Goal: Complete application form

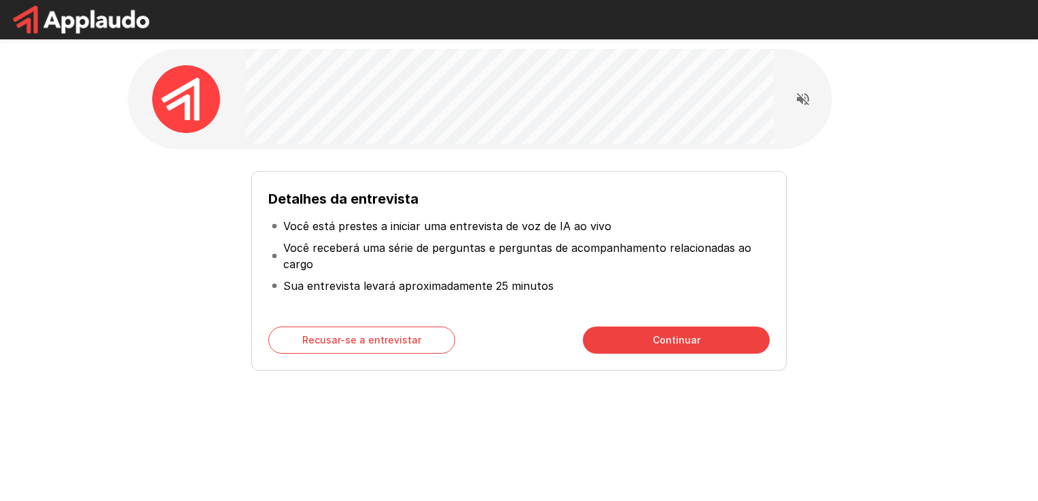
click at [663, 338] on button "Continuar" at bounding box center [676, 340] width 187 height 27
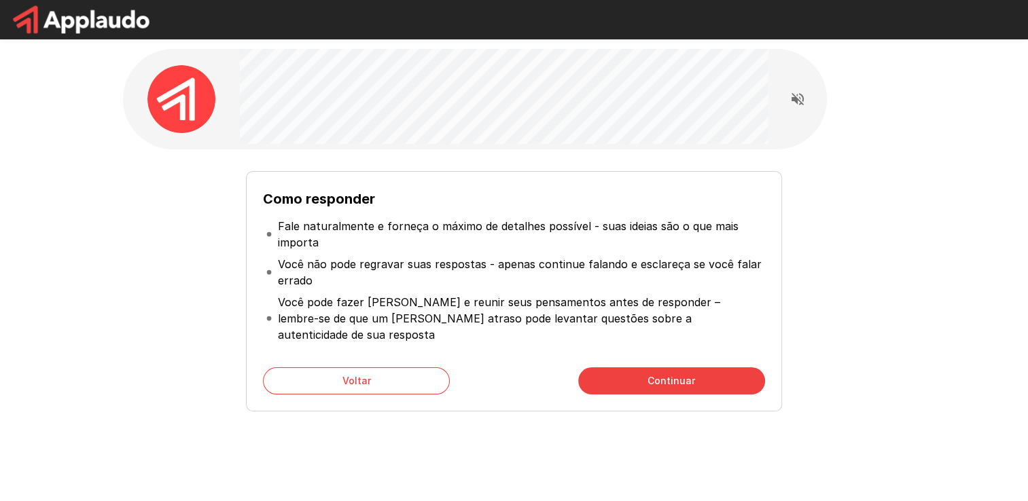
click at [663, 338] on div "Como responder Fale naturalmente e forneça o máximo de detalhes possível - suas…" at bounding box center [513, 291] width 535 height 240
click at [674, 368] on button "Continuar" at bounding box center [671, 380] width 187 height 27
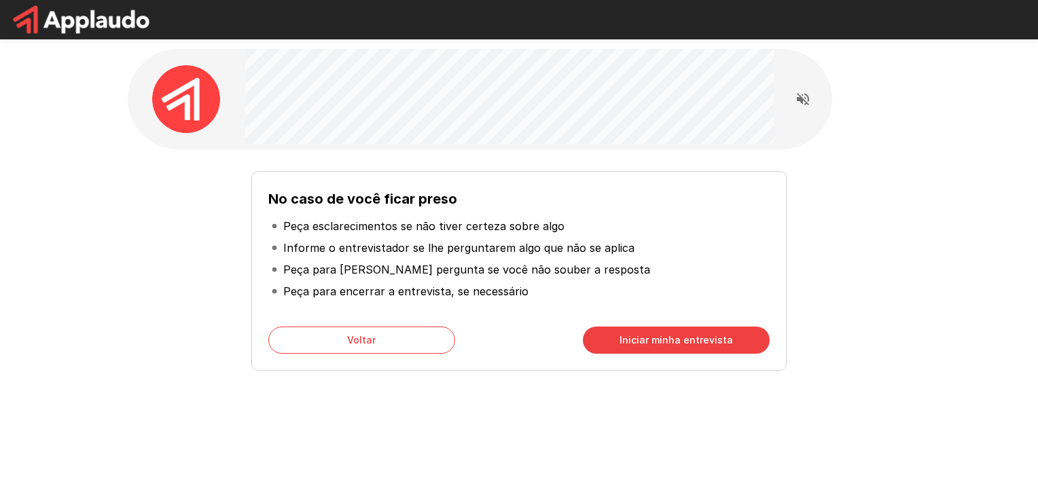
click at [706, 342] on button "Iniciar minha entrevista" at bounding box center [676, 340] width 187 height 27
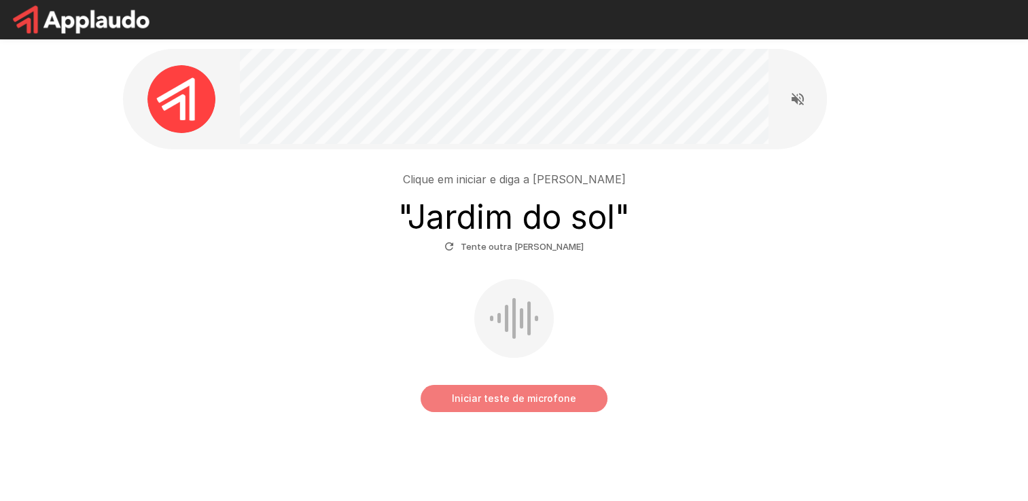
click at [528, 395] on button "Iniciar teste de microfone" at bounding box center [513, 398] width 187 height 27
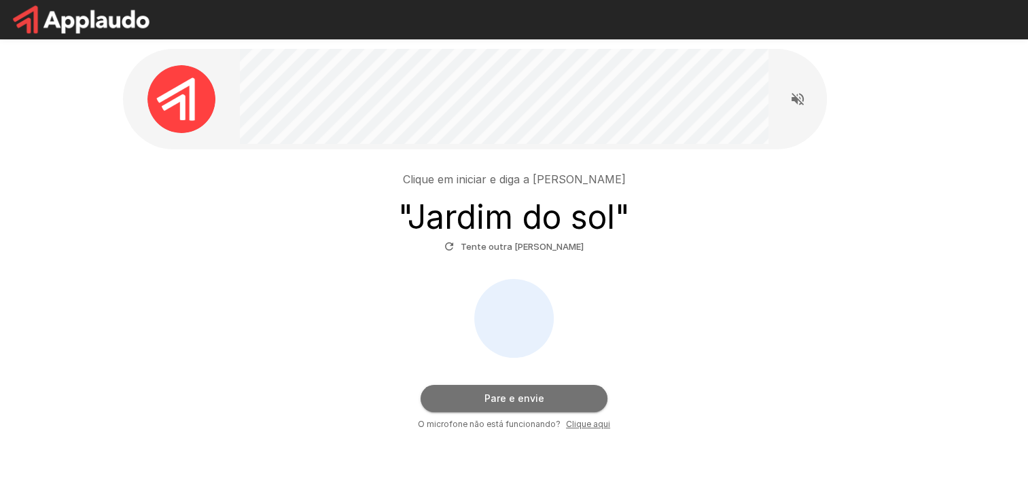
click at [530, 397] on button "Pare e envie" at bounding box center [513, 398] width 187 height 27
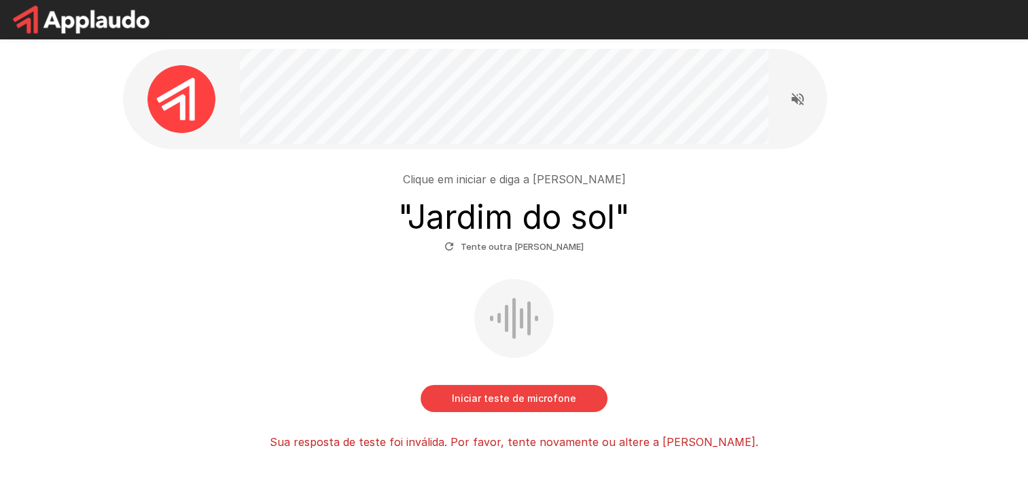
click at [541, 398] on button "Iniciar teste de microfone" at bounding box center [513, 398] width 187 height 27
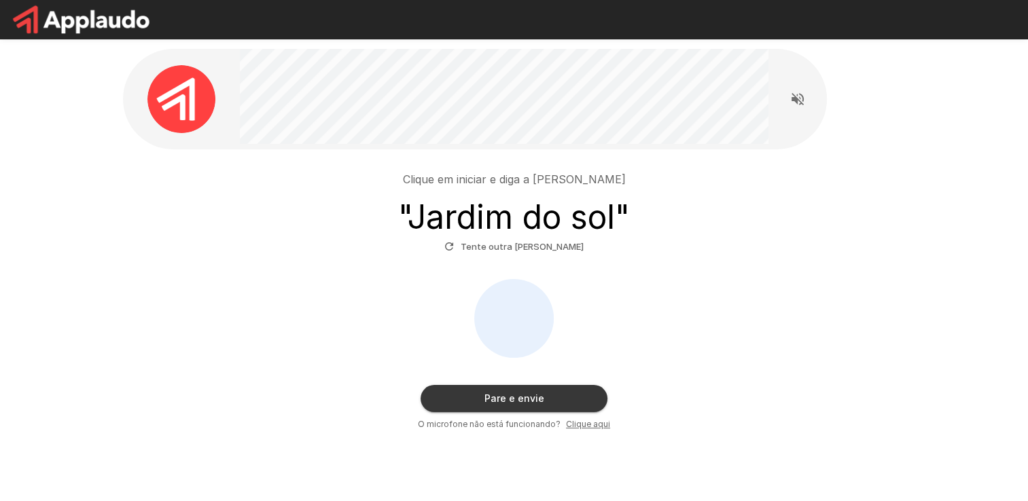
click at [535, 391] on button "Pare e envie" at bounding box center [513, 398] width 187 height 27
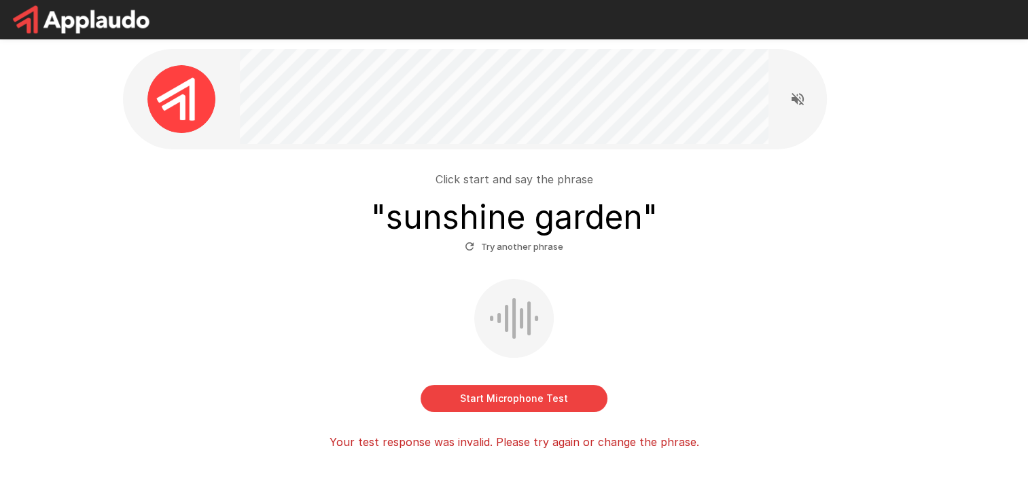
click at [501, 399] on button "Start Microphone Test" at bounding box center [513, 398] width 187 height 27
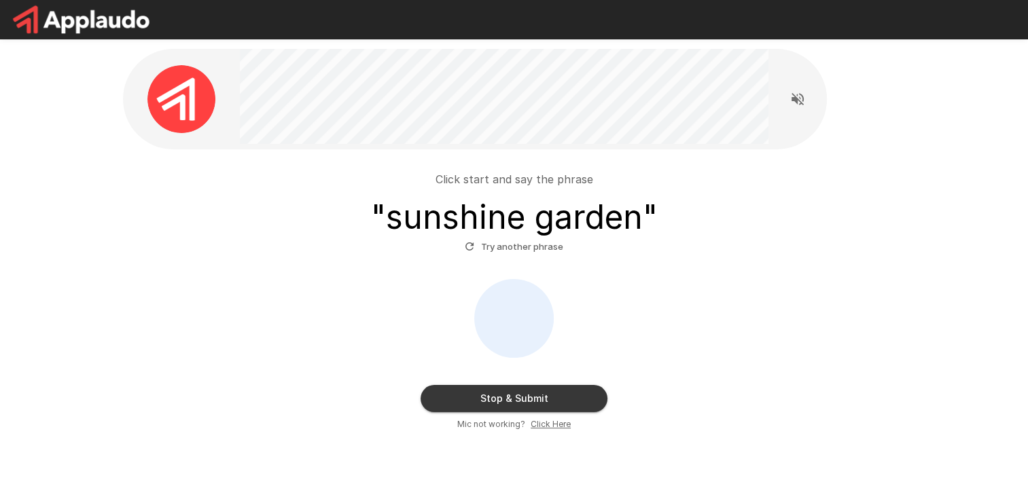
click at [514, 393] on button "Stop & Submit" at bounding box center [513, 398] width 187 height 27
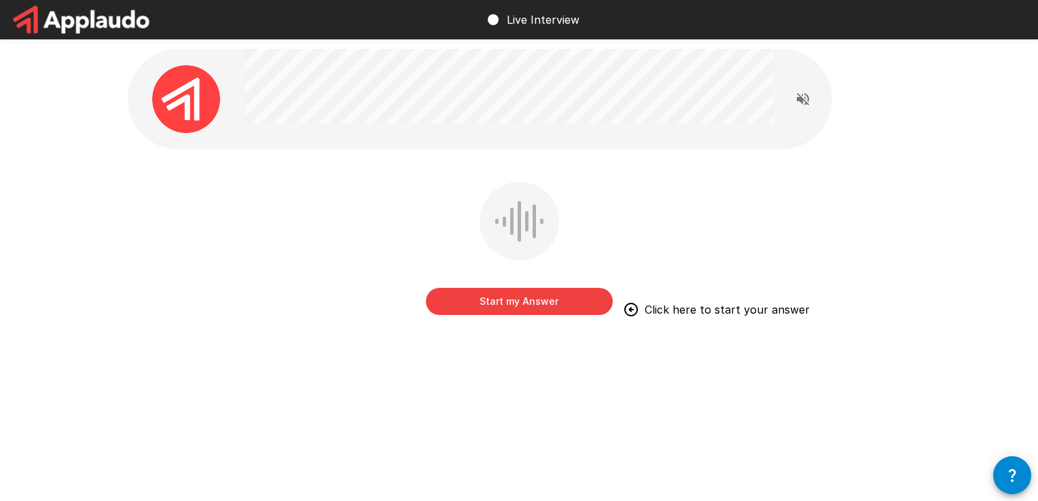
click at [552, 298] on button "Start my Answer" at bounding box center [519, 301] width 187 height 27
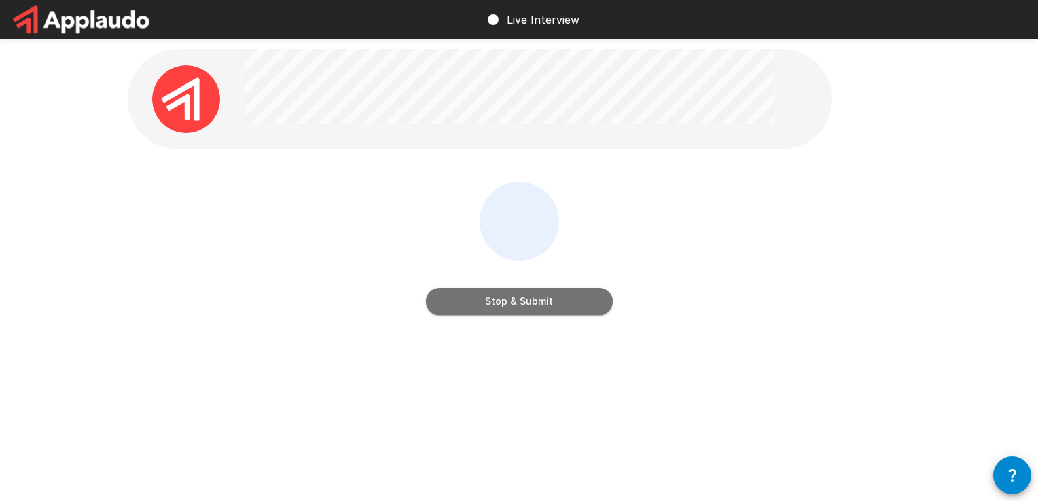
click at [556, 298] on button "Stop & Submit" at bounding box center [519, 301] width 187 height 27
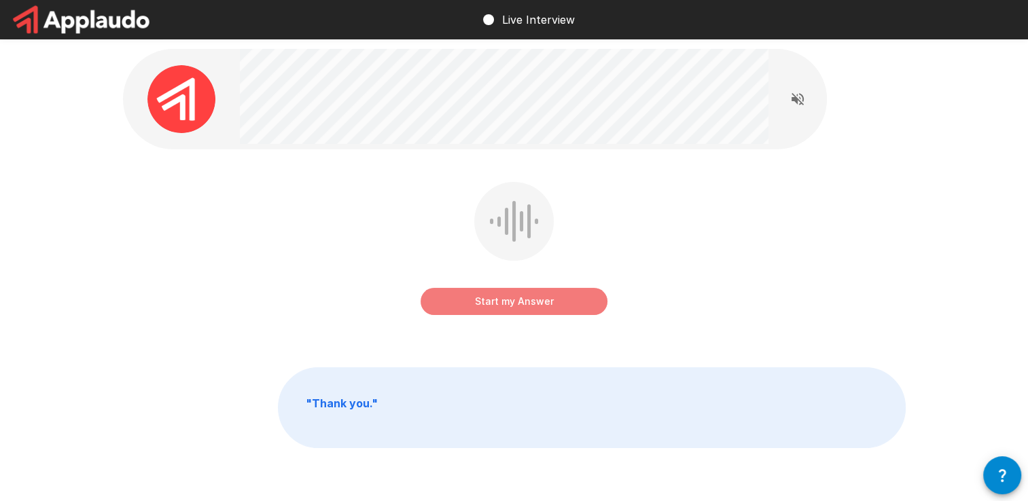
click at [518, 309] on button "Start my Answer" at bounding box center [513, 301] width 187 height 27
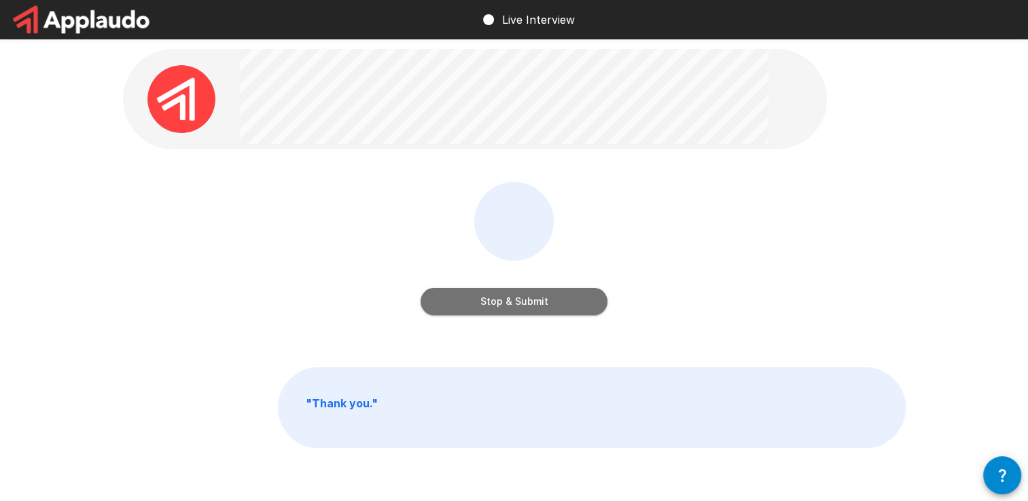
click at [518, 310] on button "Stop & Submit" at bounding box center [513, 301] width 187 height 27
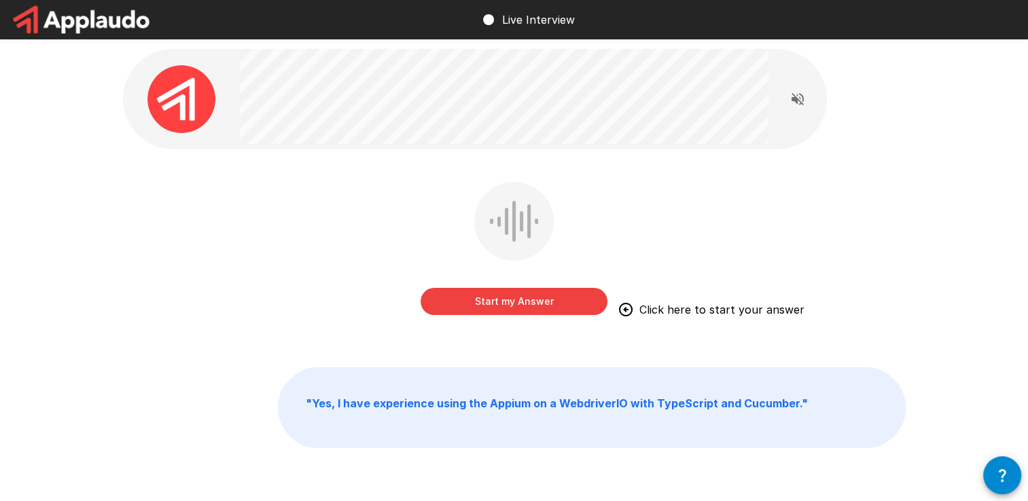
click at [478, 302] on button "Start my Answer" at bounding box center [513, 301] width 187 height 27
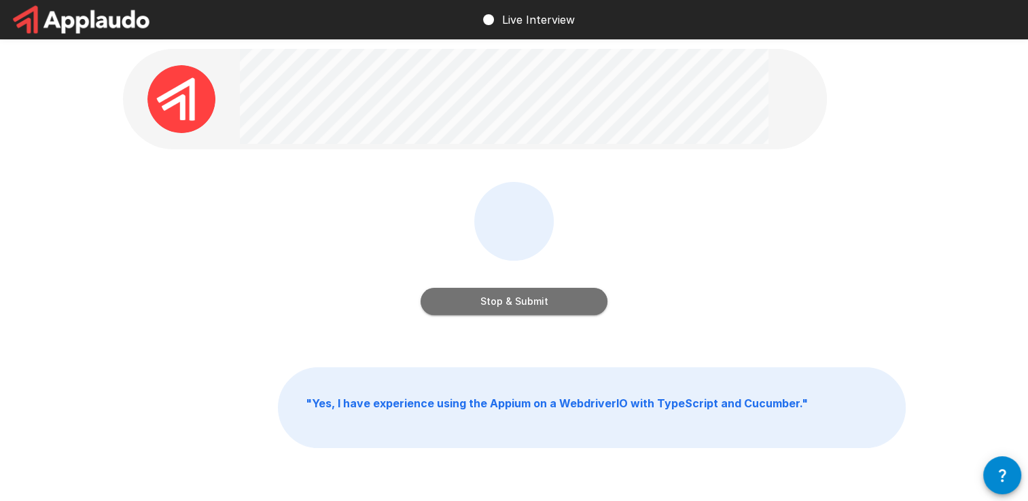
click at [478, 303] on button "Stop & Submit" at bounding box center [513, 301] width 187 height 27
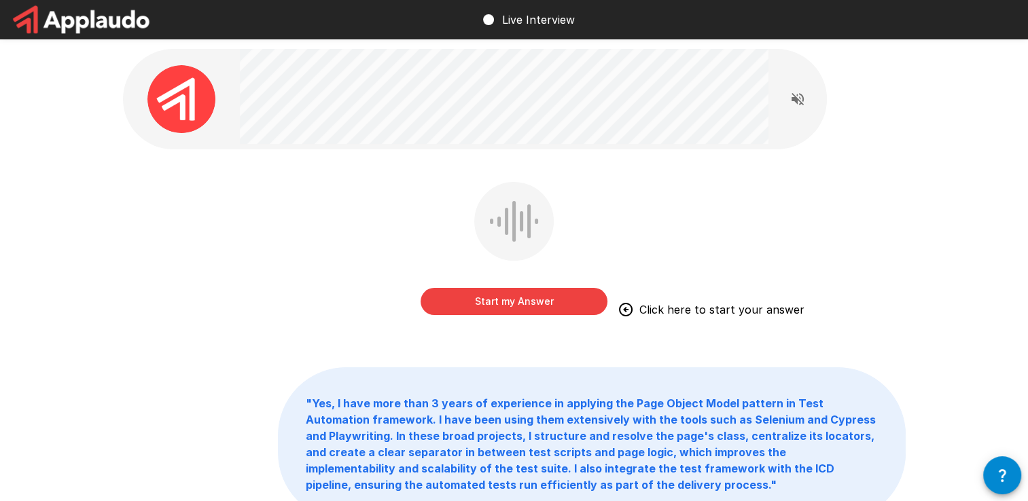
click at [492, 302] on button "Start my Answer" at bounding box center [513, 301] width 187 height 27
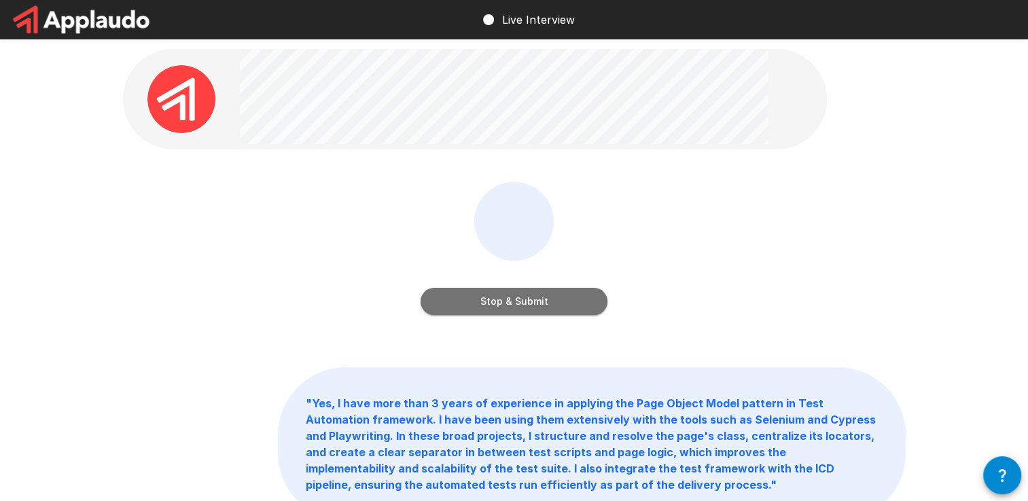
click at [498, 302] on button "Stop & Submit" at bounding box center [513, 301] width 187 height 27
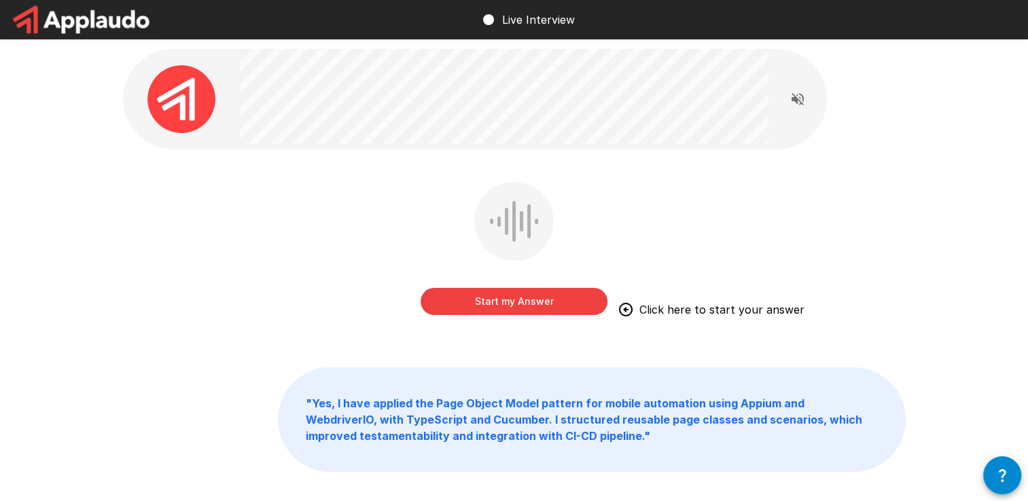
click at [525, 305] on button "Start my Answer" at bounding box center [513, 301] width 187 height 27
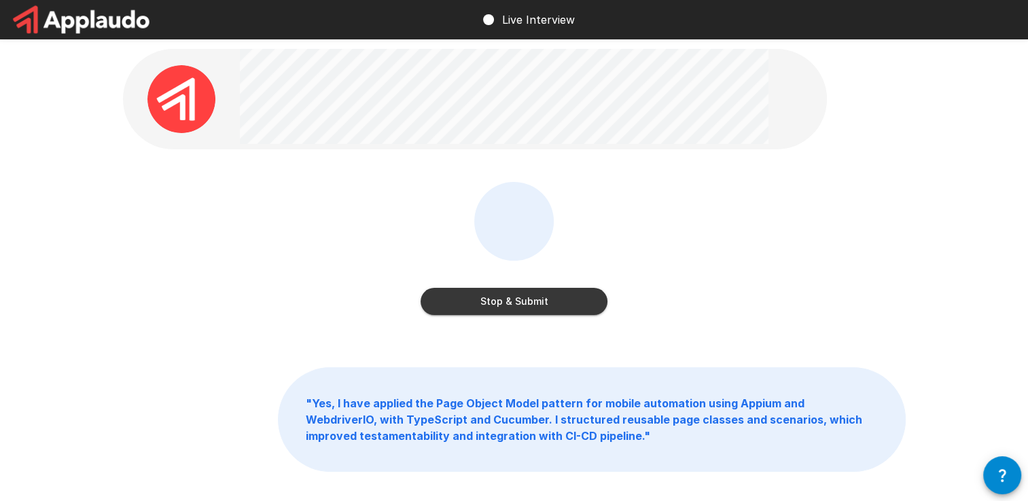
click at [526, 308] on button "Stop & Submit" at bounding box center [513, 301] width 187 height 27
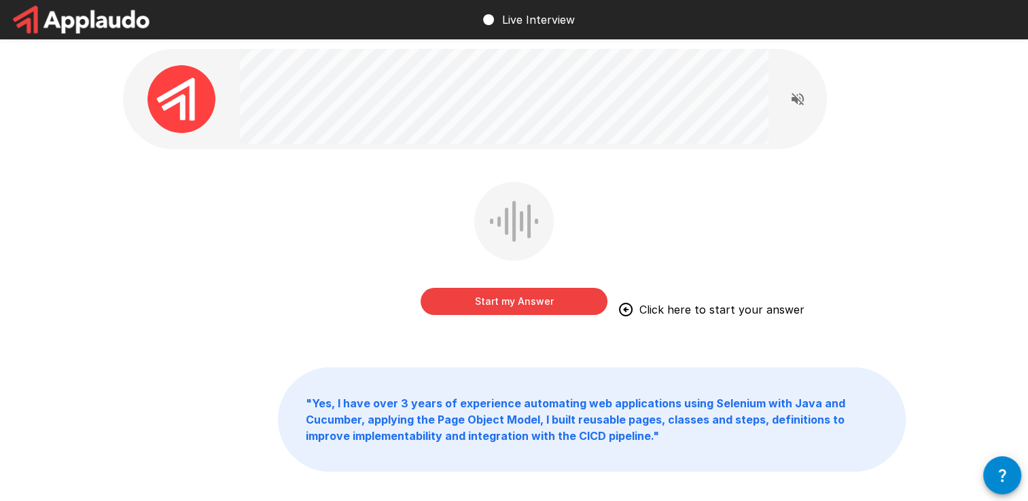
click at [541, 299] on button "Start my Answer" at bounding box center [513, 301] width 187 height 27
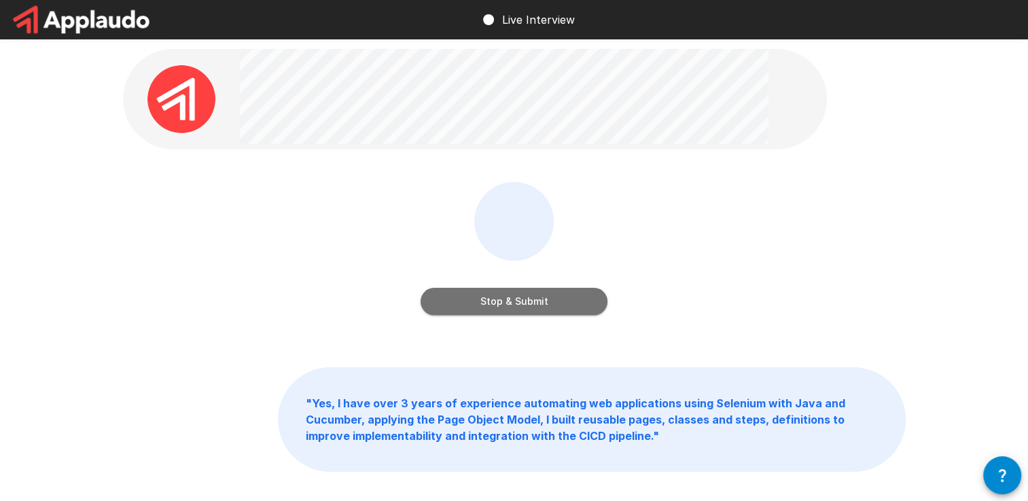
click at [543, 297] on button "Stop & Submit" at bounding box center [513, 301] width 187 height 27
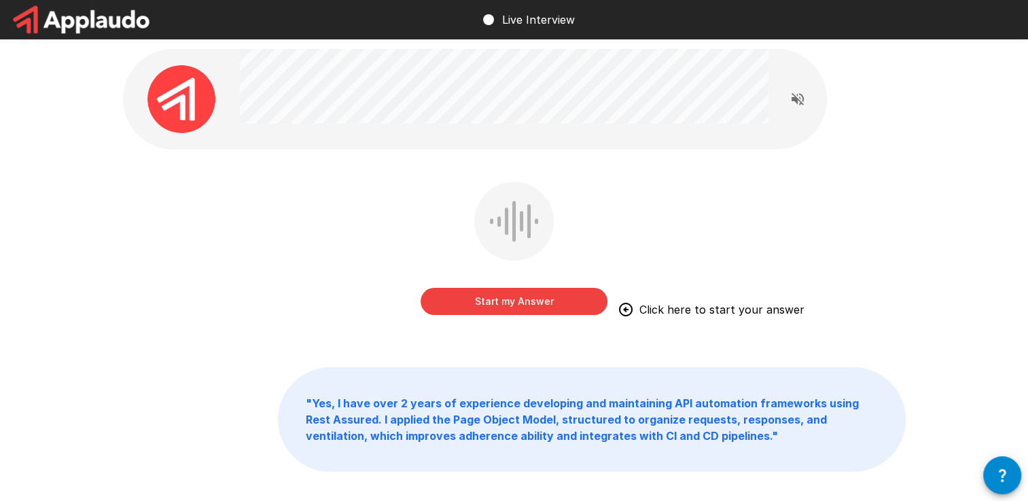
click at [527, 300] on button "Start my Answer" at bounding box center [513, 301] width 187 height 27
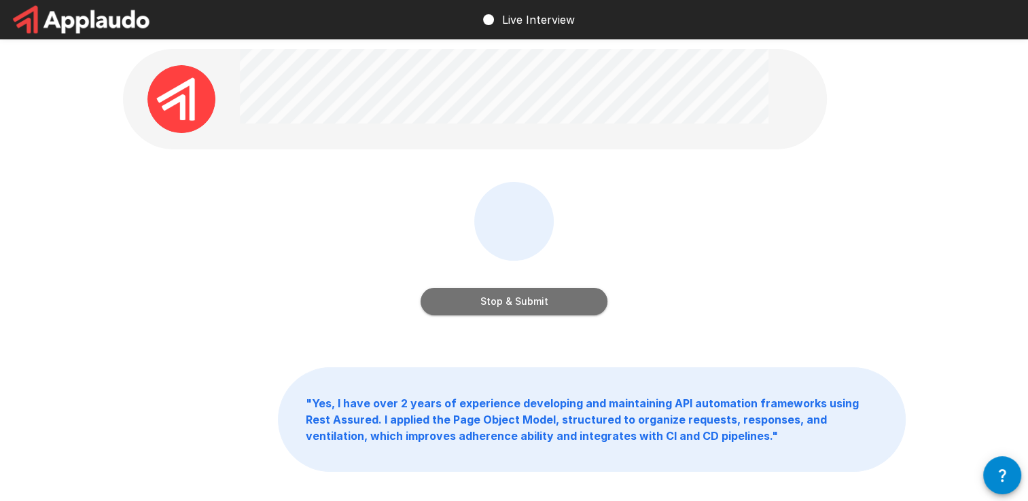
click at [527, 300] on button "Stop & Submit" at bounding box center [513, 301] width 187 height 27
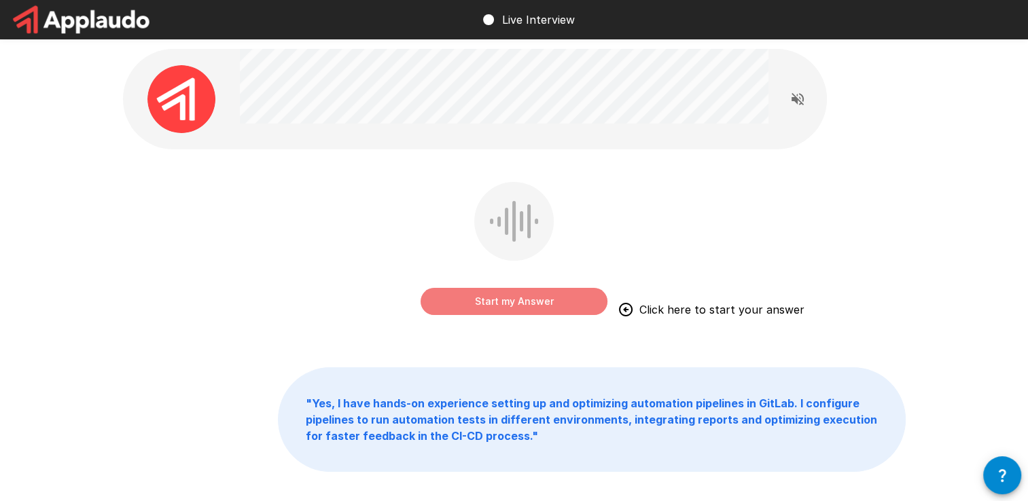
click at [522, 299] on button "Start my Answer" at bounding box center [513, 301] width 187 height 27
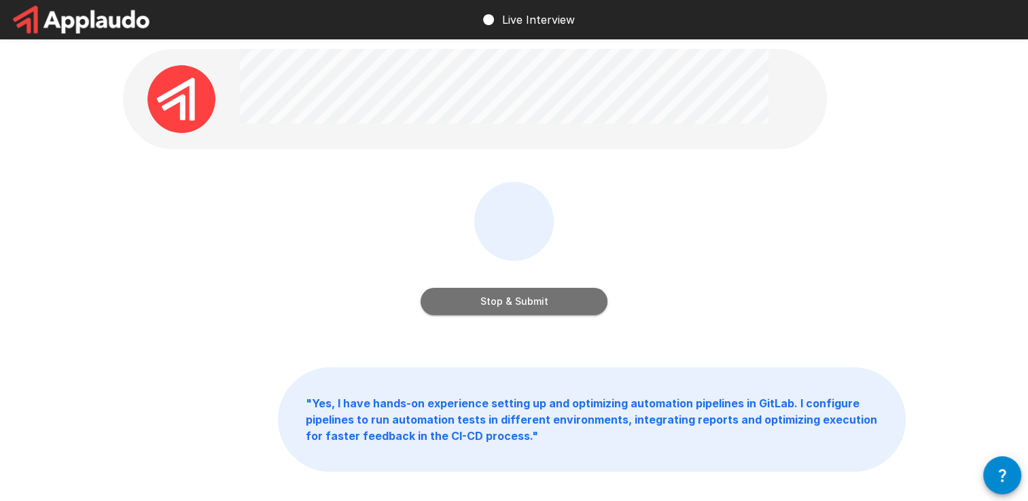
click at [522, 299] on button "Stop & Submit" at bounding box center [513, 301] width 187 height 27
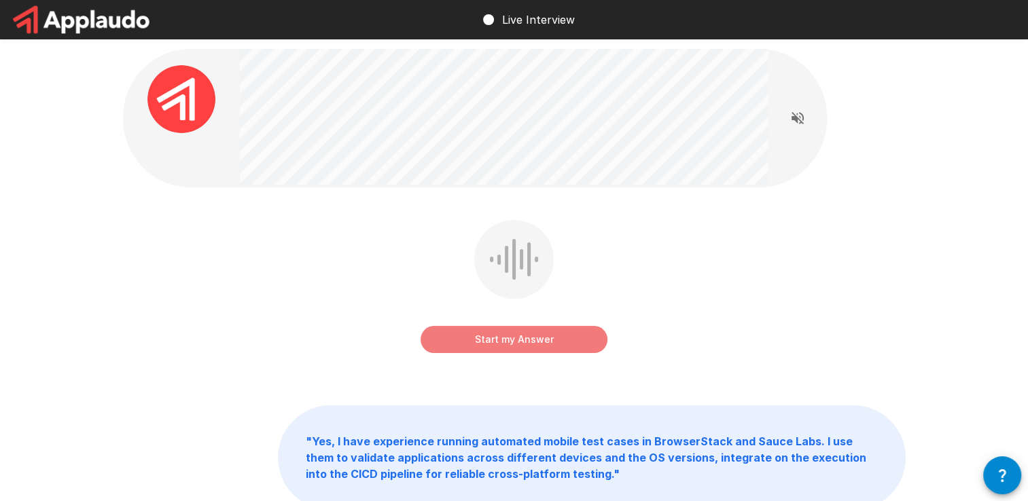
click at [477, 337] on button "Start my Answer" at bounding box center [513, 339] width 187 height 27
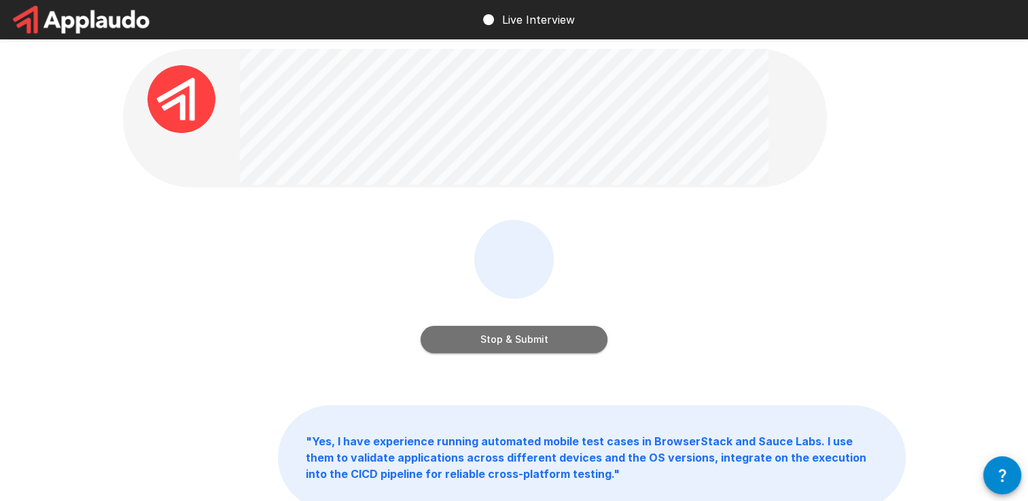
click at [505, 342] on button "Stop & Submit" at bounding box center [513, 339] width 187 height 27
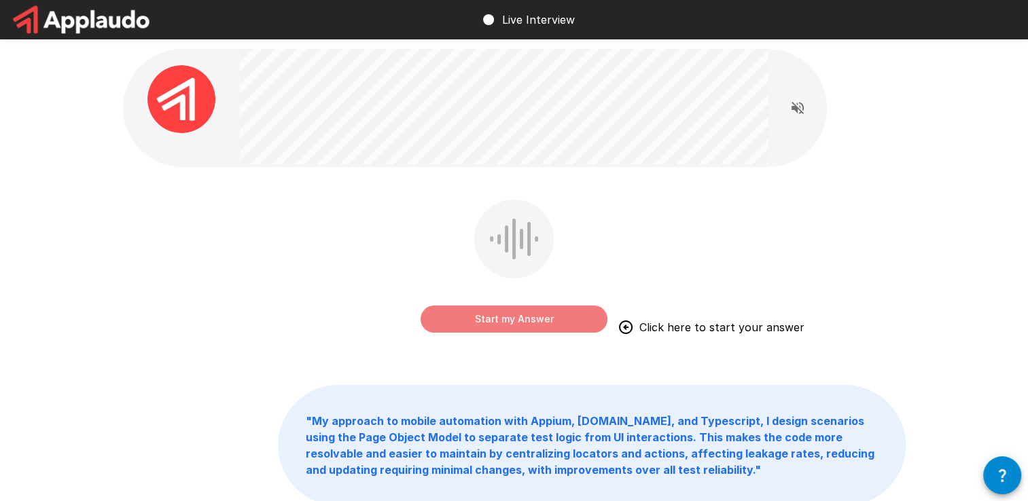
click at [495, 311] on button "Start my Answer" at bounding box center [513, 319] width 187 height 27
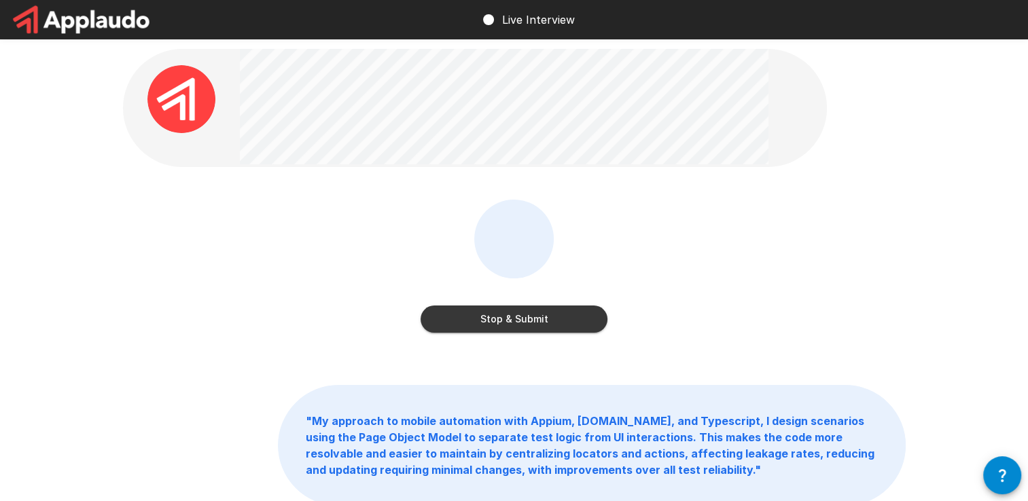
click at [496, 311] on button "Stop & Submit" at bounding box center [513, 319] width 187 height 27
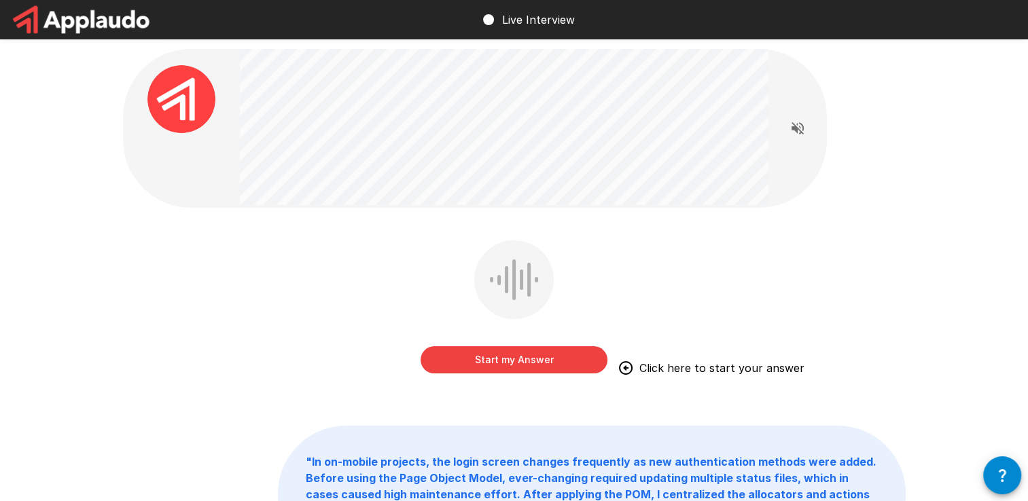
click at [533, 353] on button "Start my Answer" at bounding box center [513, 359] width 187 height 27
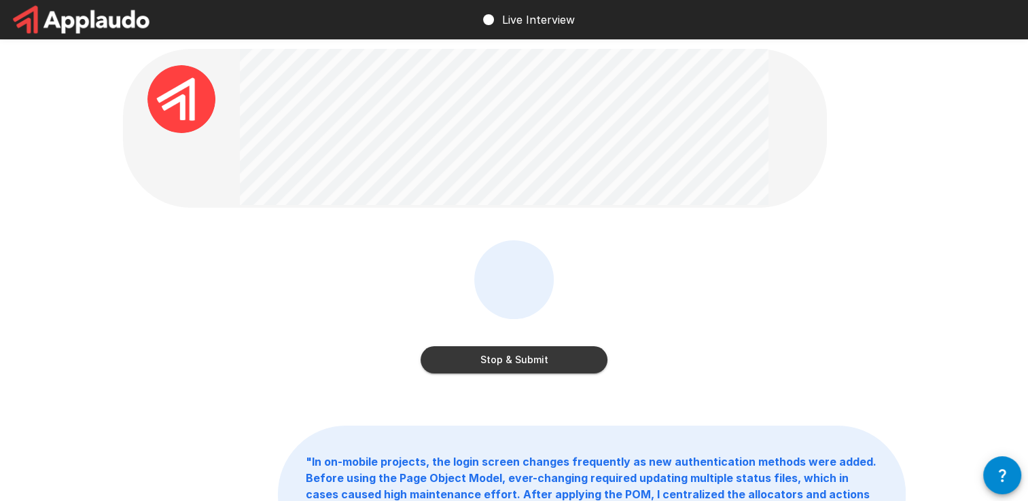
click at [533, 353] on button "Stop & Submit" at bounding box center [513, 359] width 187 height 27
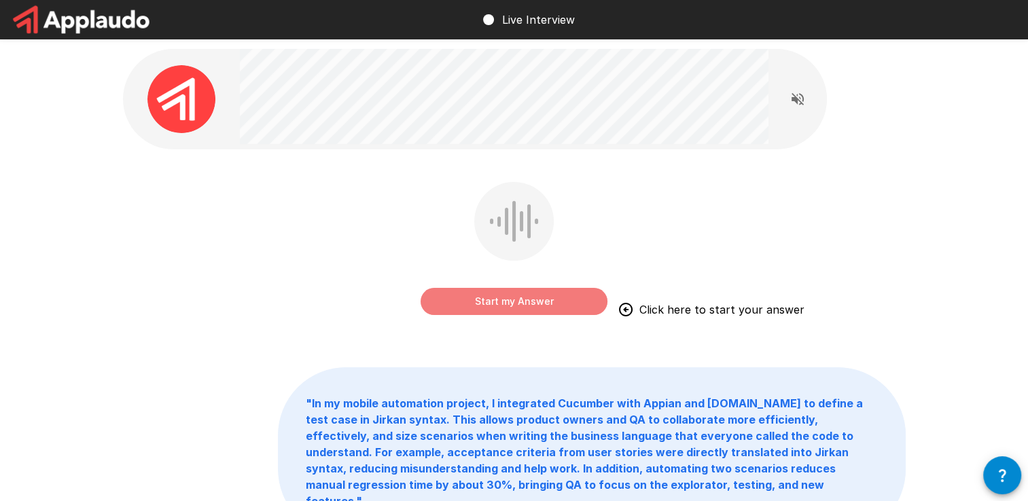
click at [561, 303] on button "Start my Answer" at bounding box center [513, 301] width 187 height 27
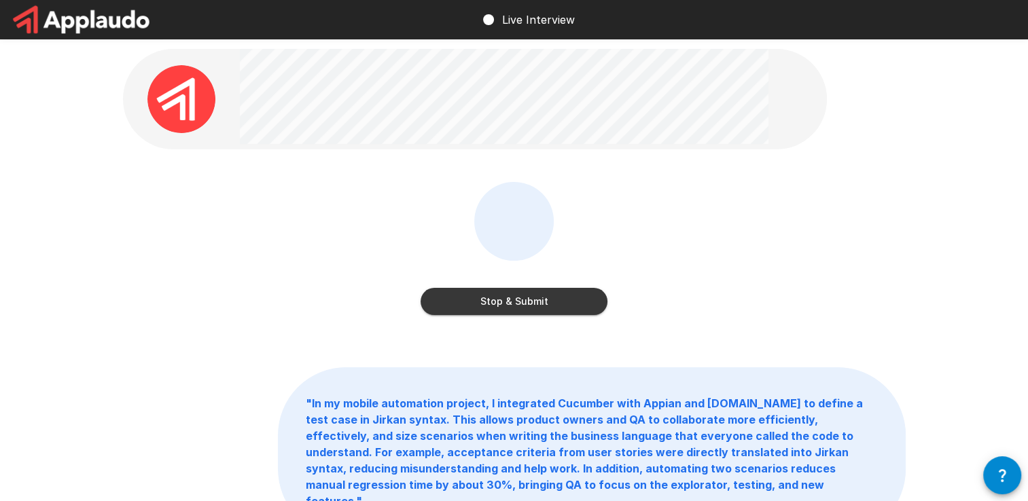
click at [561, 303] on button "Stop & Submit" at bounding box center [513, 301] width 187 height 27
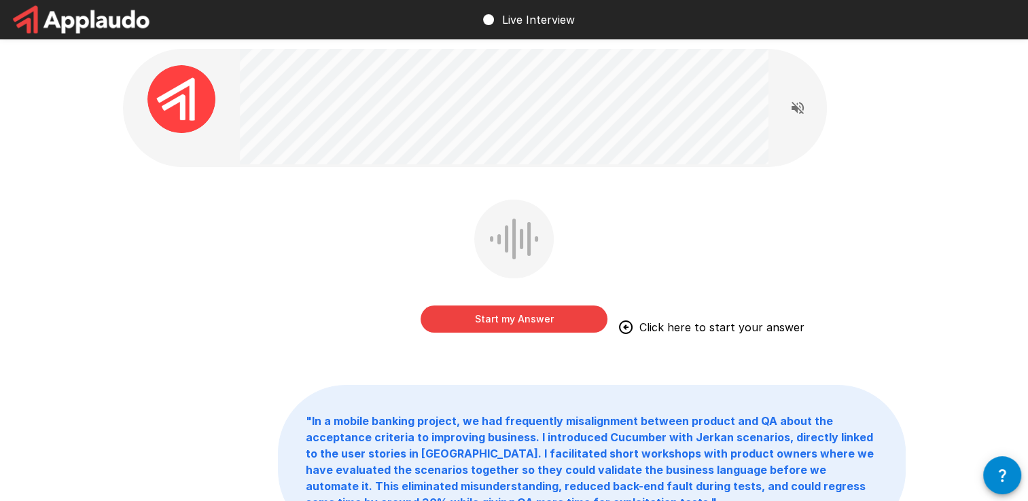
click at [547, 320] on button "Start my Answer" at bounding box center [513, 319] width 187 height 27
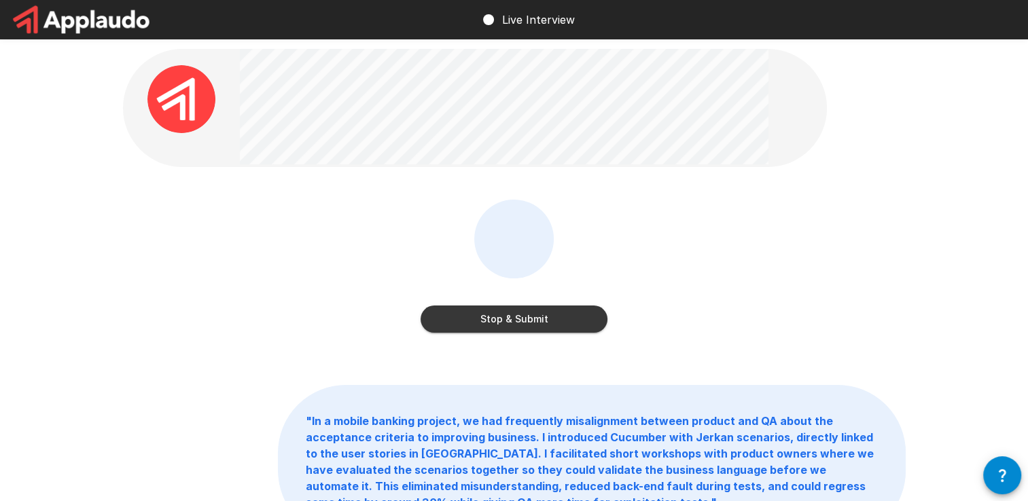
click at [546, 321] on button "Stop & Submit" at bounding box center [513, 319] width 187 height 27
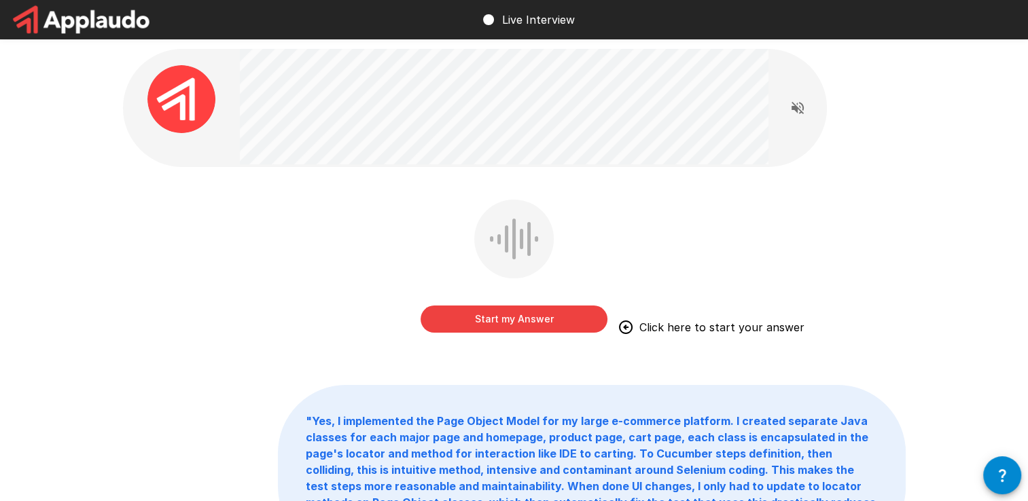
click at [546, 321] on button "Start my Answer" at bounding box center [513, 319] width 187 height 27
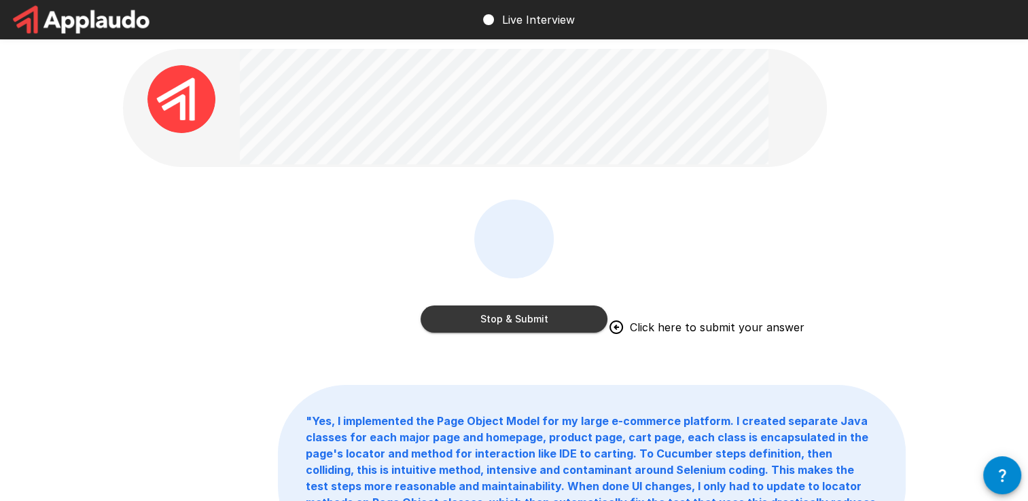
click at [546, 321] on button "Stop & Submit" at bounding box center [513, 319] width 187 height 27
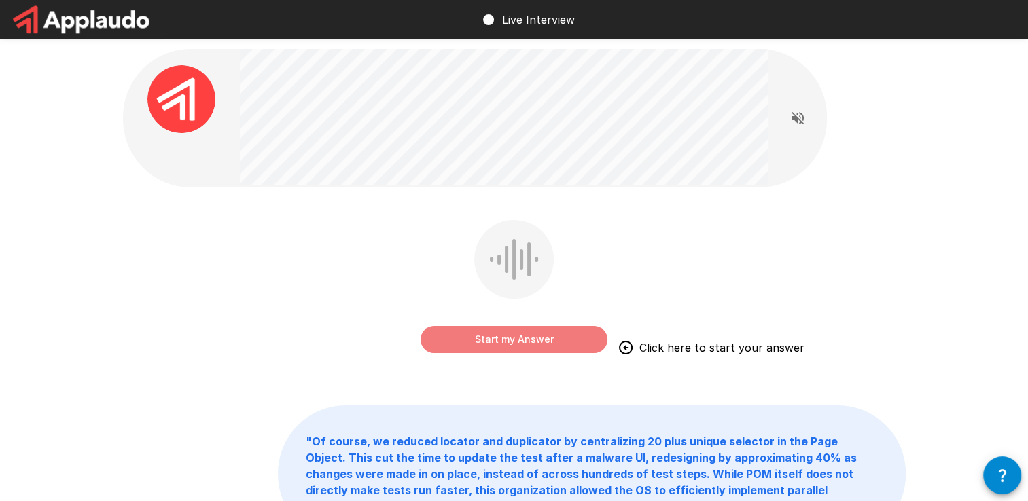
click at [522, 342] on button "Start my Answer" at bounding box center [513, 339] width 187 height 27
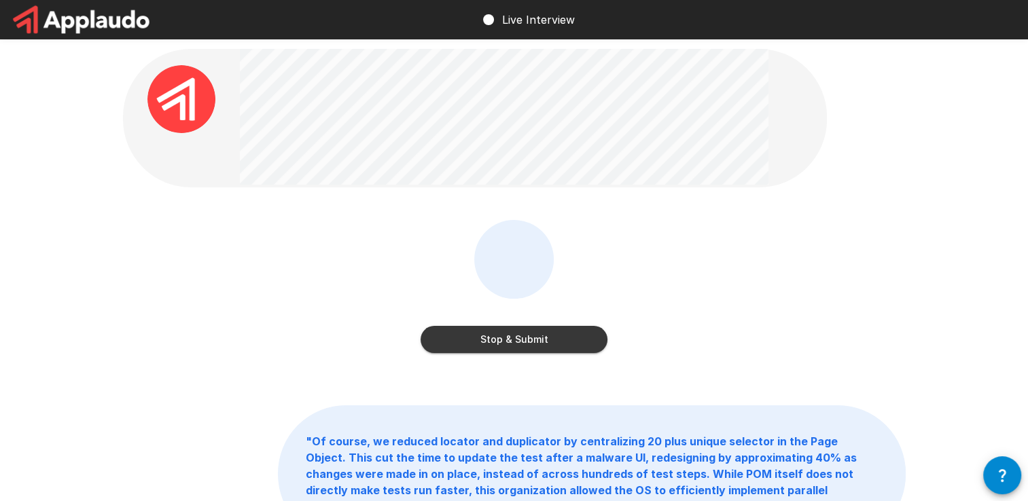
click at [522, 342] on button "Stop & Submit" at bounding box center [513, 339] width 187 height 27
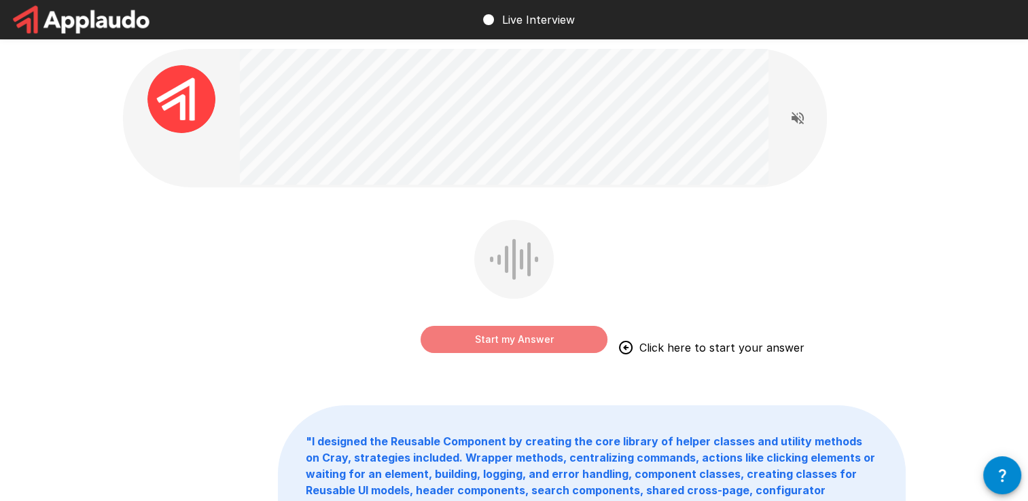
click at [522, 342] on button "Start my Answer" at bounding box center [513, 339] width 187 height 27
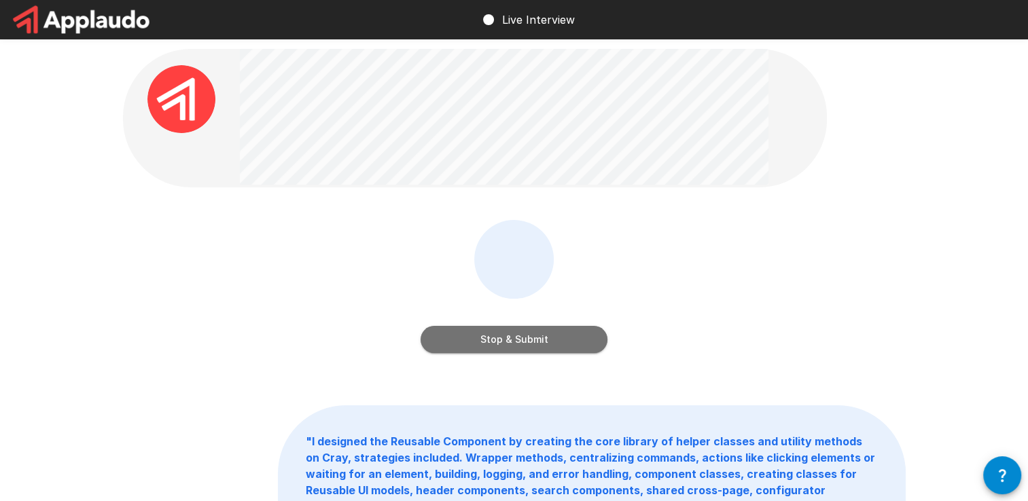
click at [522, 342] on button "Stop & Submit" at bounding box center [513, 339] width 187 height 27
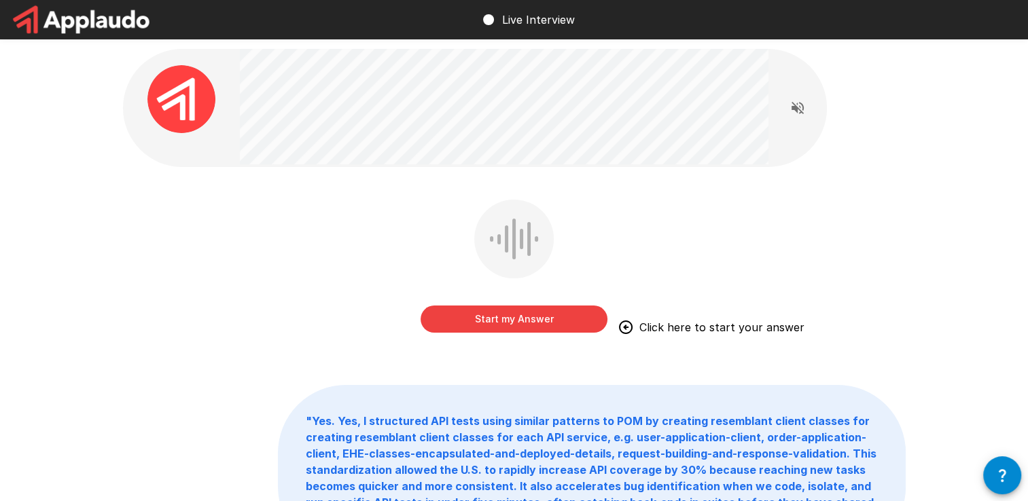
click at [530, 321] on button "Start my Answer" at bounding box center [513, 319] width 187 height 27
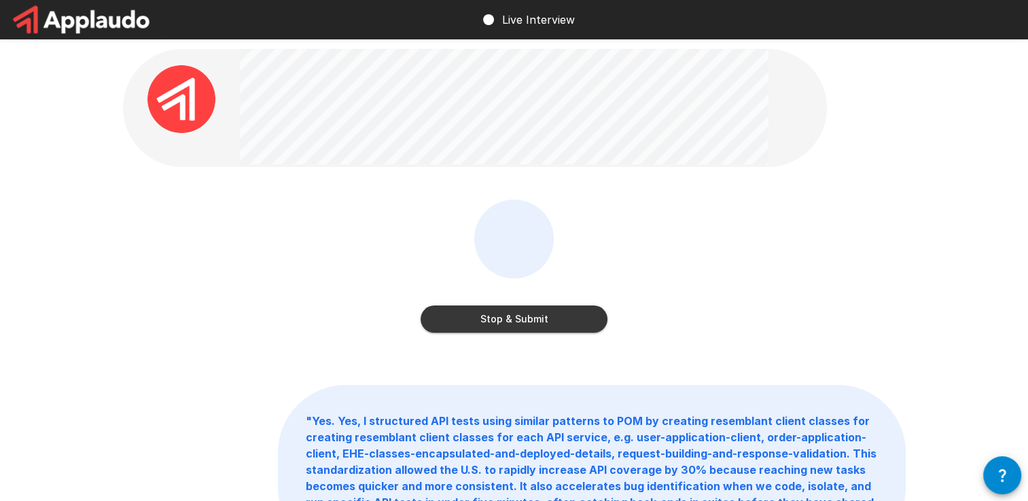
click at [530, 321] on button "Stop & Submit" at bounding box center [513, 319] width 187 height 27
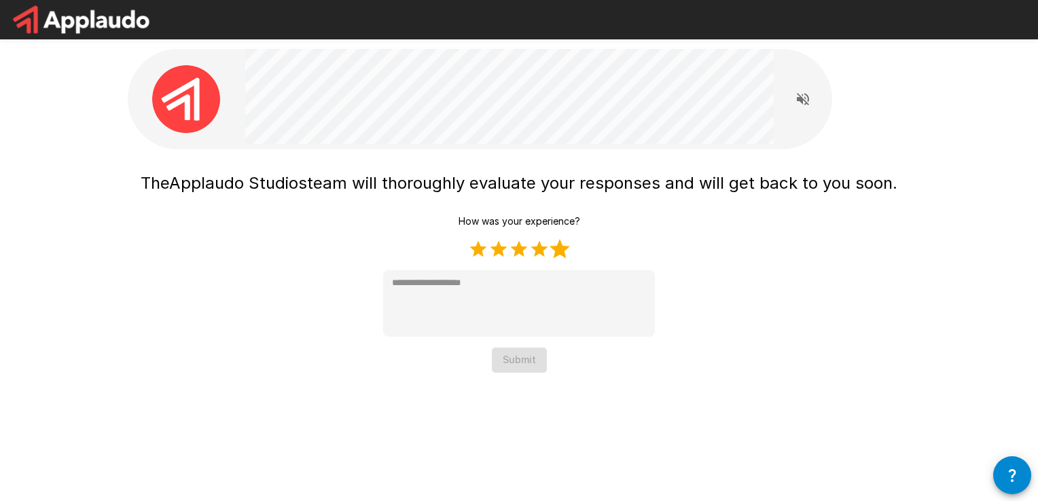
click at [557, 249] on label "5 Stars" at bounding box center [560, 249] width 20 height 20
type textarea "*"
click at [518, 372] on div "The Applaudo Studios team will thoroughly evaluate your responses and will get …" at bounding box center [518, 213] width 815 height 427
click at [516, 360] on button "Submit" at bounding box center [519, 360] width 55 height 25
